Goal: Task Accomplishment & Management: Use online tool/utility

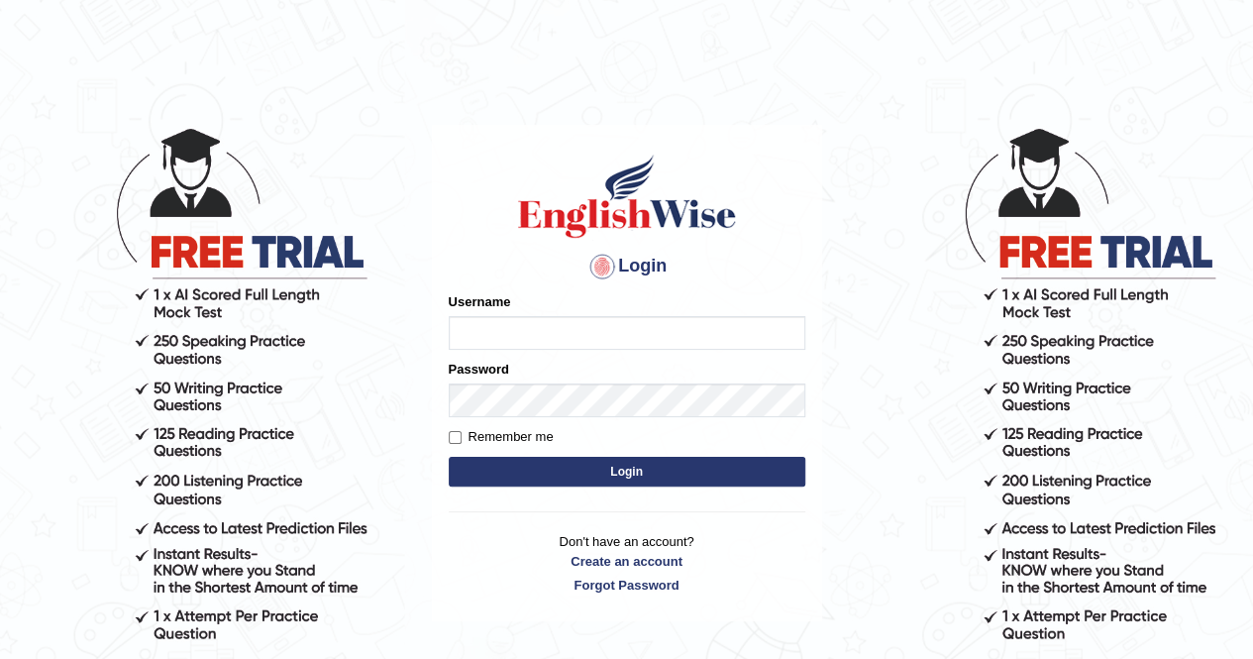
type input "poonam7777"
click at [617, 466] on button "Login" at bounding box center [627, 472] width 357 height 30
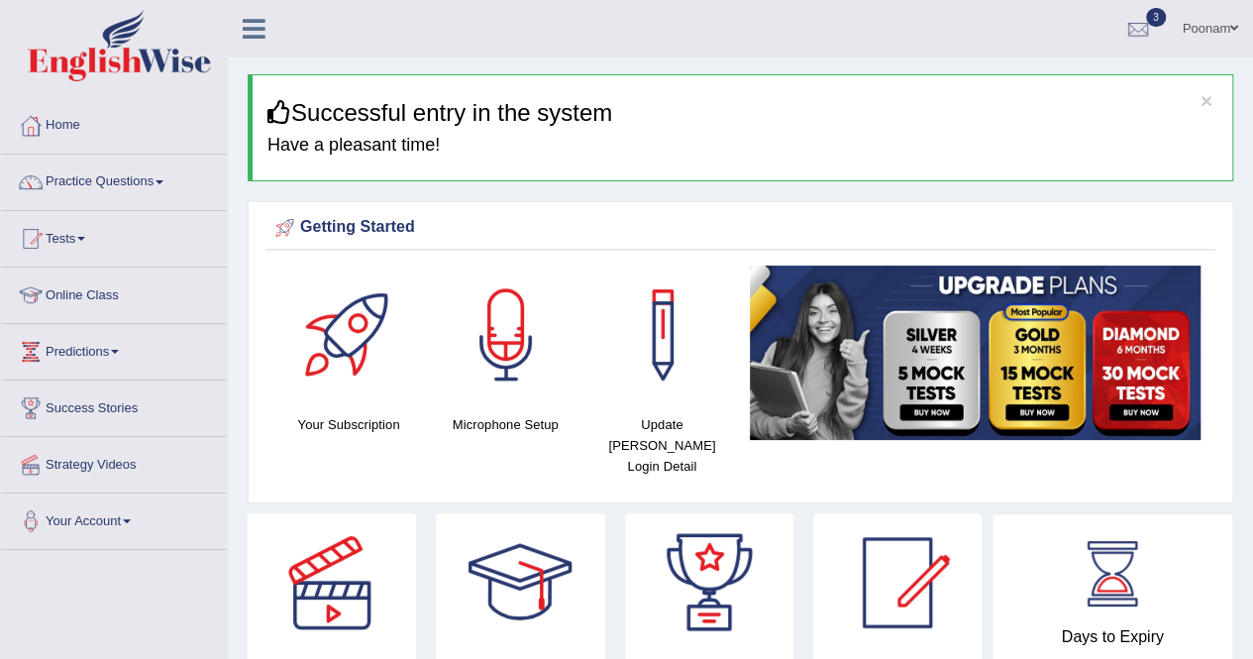
click at [71, 299] on link "Online Class" at bounding box center [114, 292] width 226 height 50
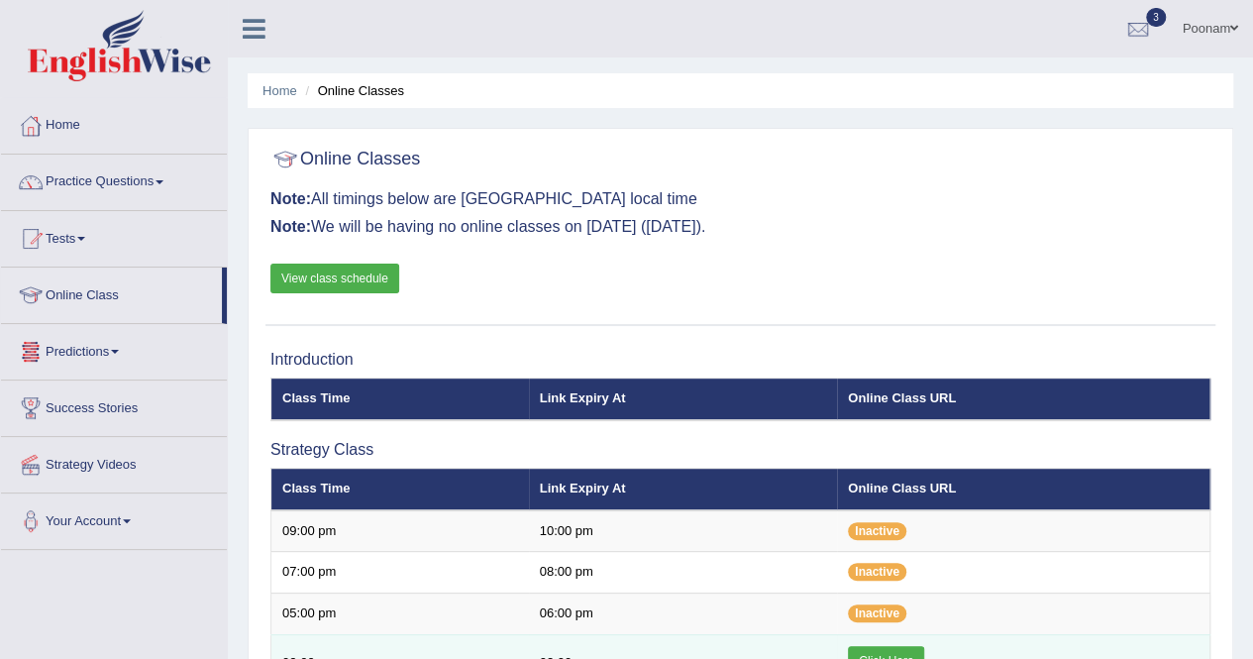
click at [876, 650] on link "Click Here" at bounding box center [886, 661] width 76 height 30
